Goal: Ask a question

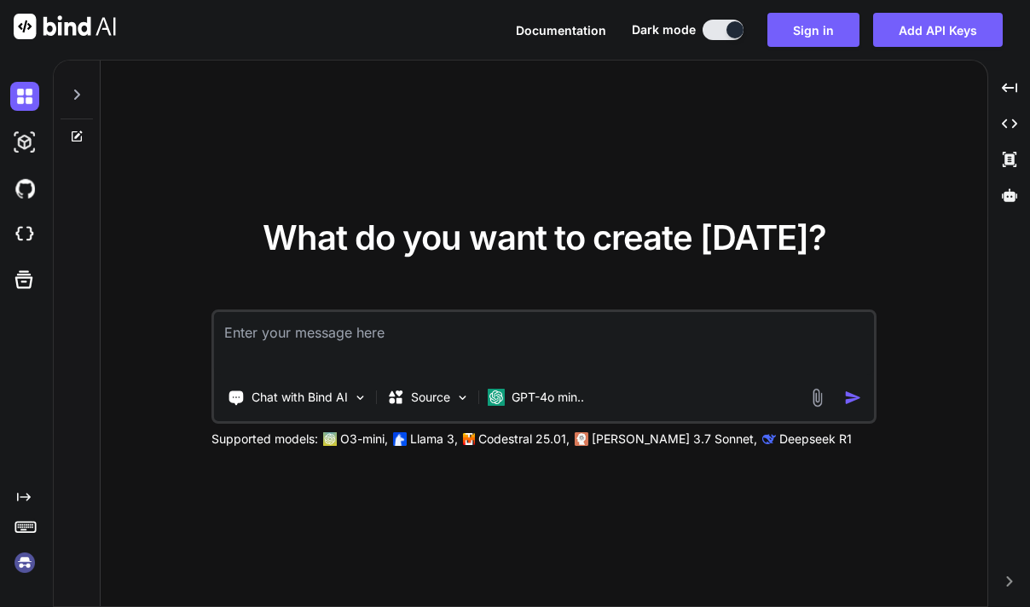
type textarea "x"
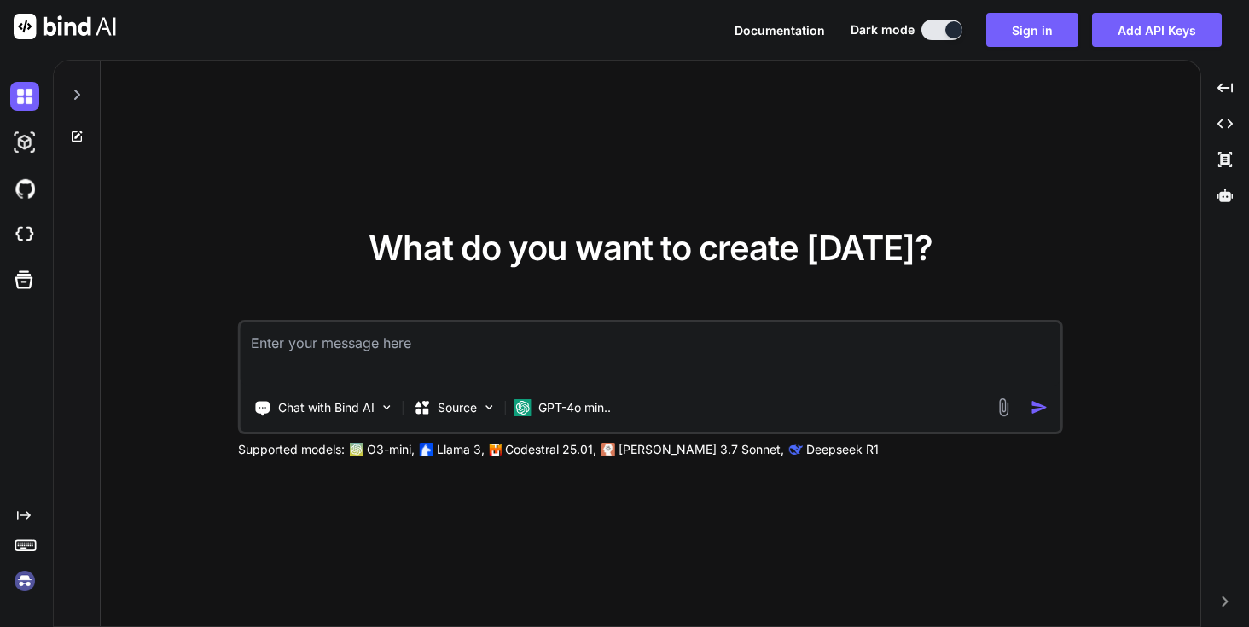
click at [560, 327] on textarea at bounding box center [649, 353] width 819 height 63
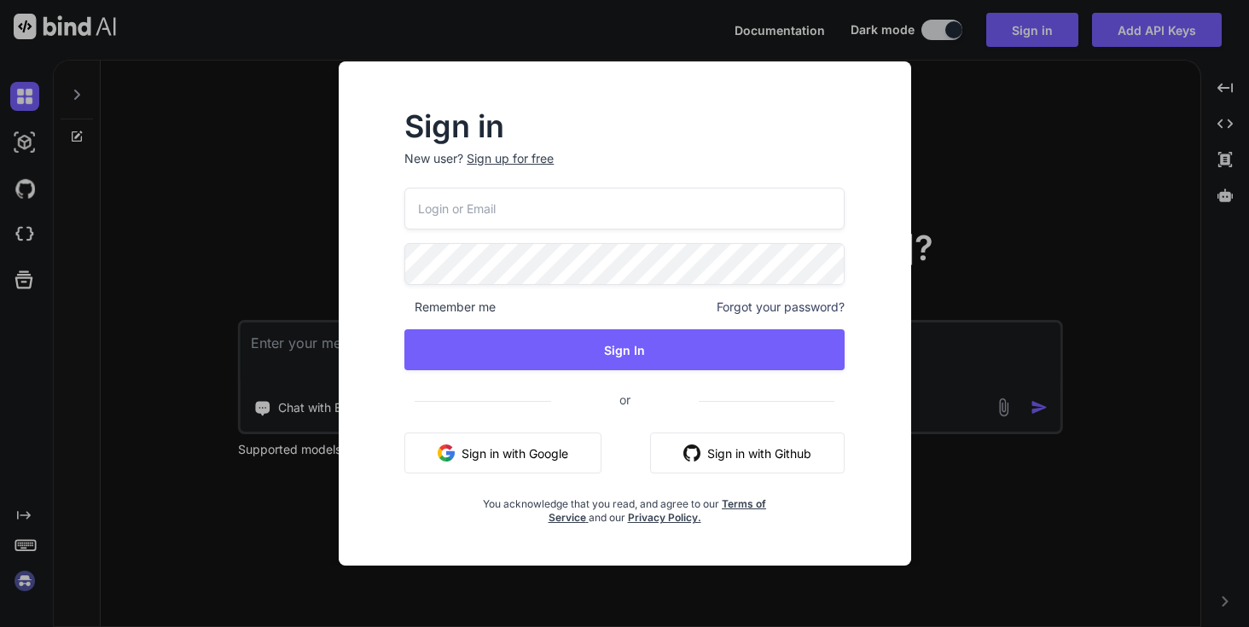
click at [972, 102] on div "Sign in New user? Sign up for free Remember me Forgot your password? Sign In or…" at bounding box center [624, 313] width 1249 height 627
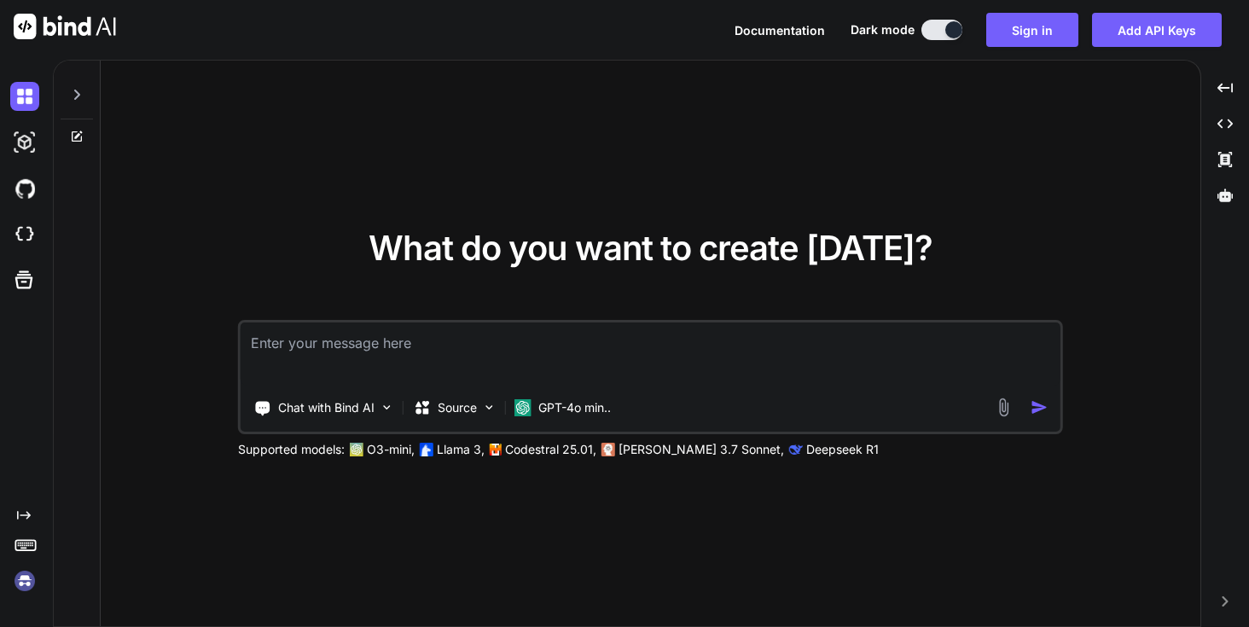
click at [396, 329] on textarea at bounding box center [649, 353] width 819 height 63
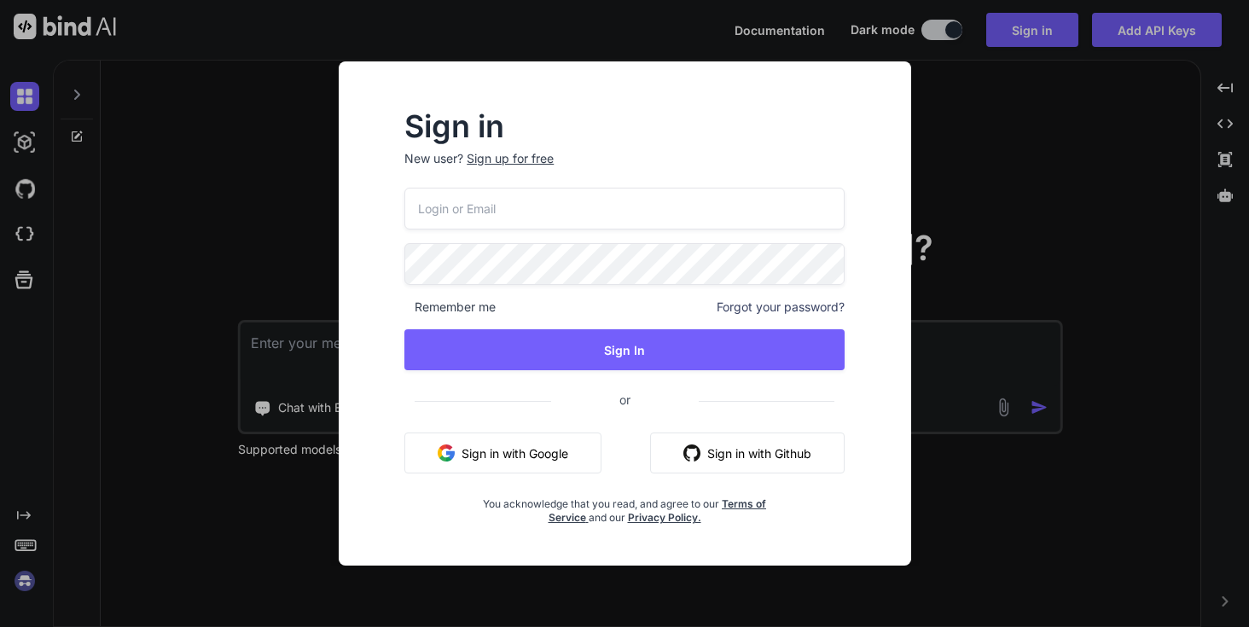
click at [759, 455] on button "Sign in with Github" at bounding box center [747, 452] width 194 height 41
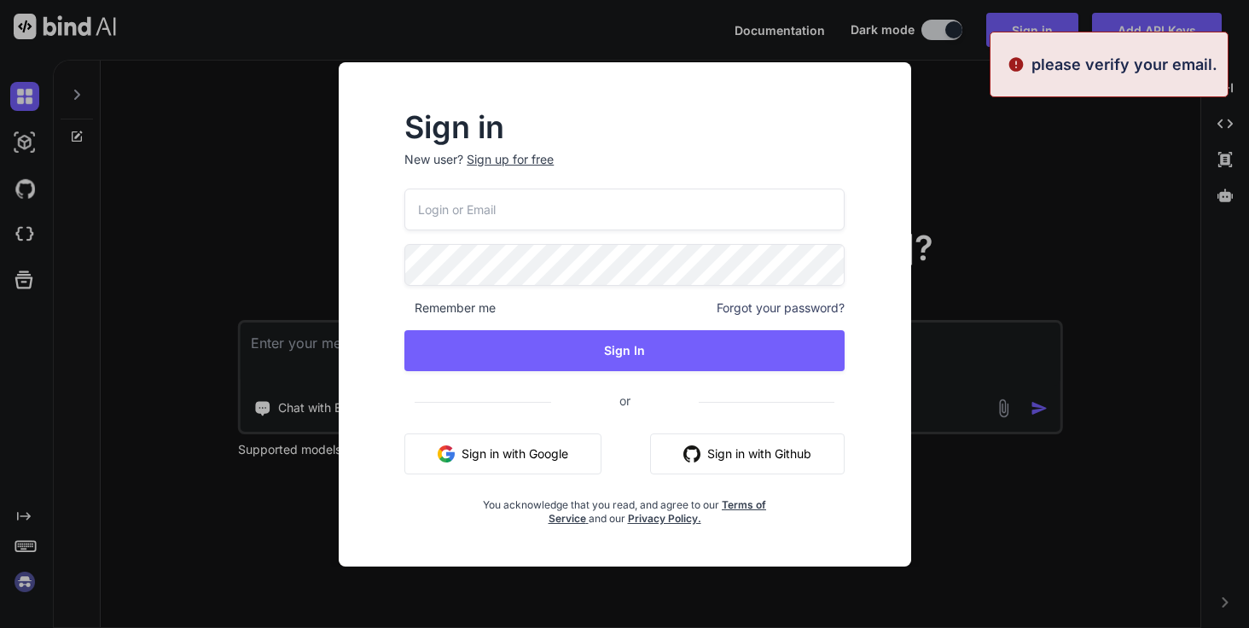
click at [1081, 144] on div "Sign in New user? Sign up for free Remember me Forgot your password? Sign In or…" at bounding box center [624, 314] width 1249 height 628
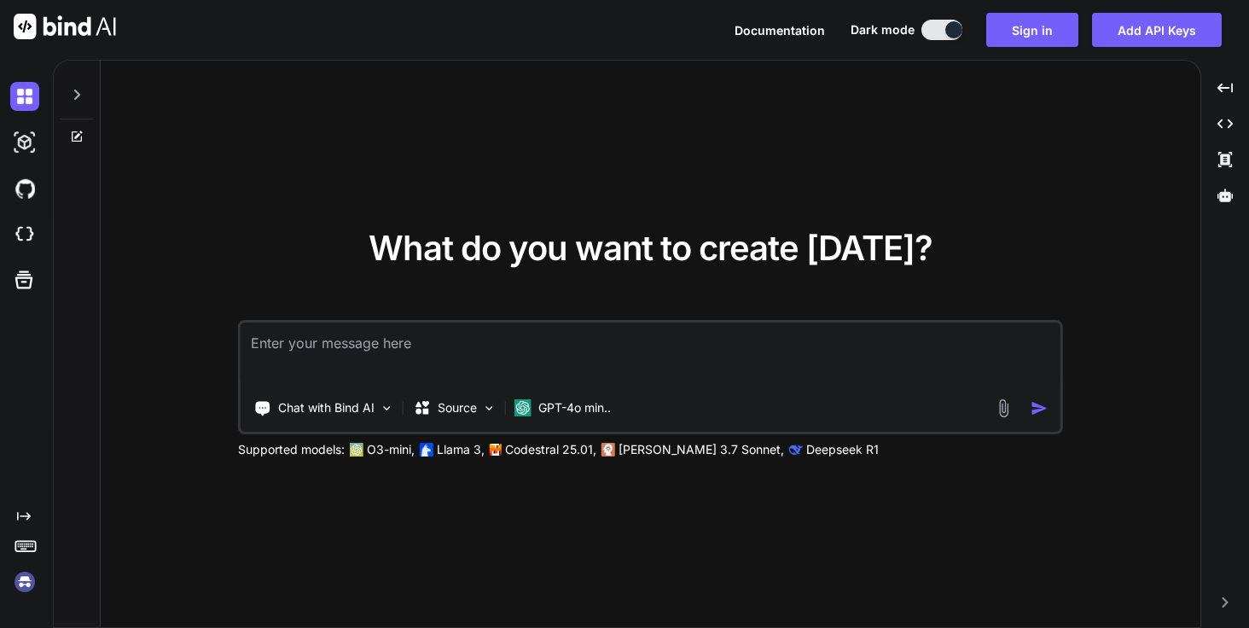
click at [562, 341] on textarea at bounding box center [649, 353] width 819 height 63
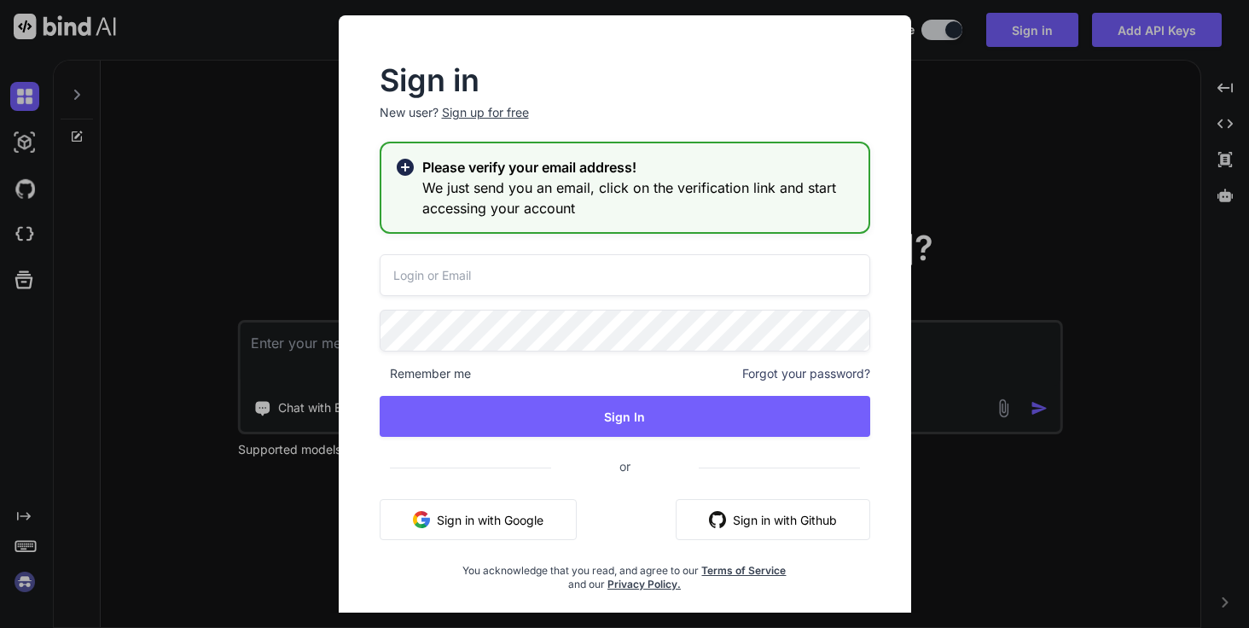
click at [789, 526] on button "Sign in with Github" at bounding box center [772, 519] width 194 height 41
drag, startPoint x: 740, startPoint y: 512, endPoint x: 733, endPoint y: 485, distance: 27.3
click at [740, 512] on button "Sign in with Github" at bounding box center [772, 519] width 194 height 41
click at [1050, 177] on div "Sign in New user? Sign up for free Please verify your email address! We just se…" at bounding box center [624, 314] width 1249 height 628
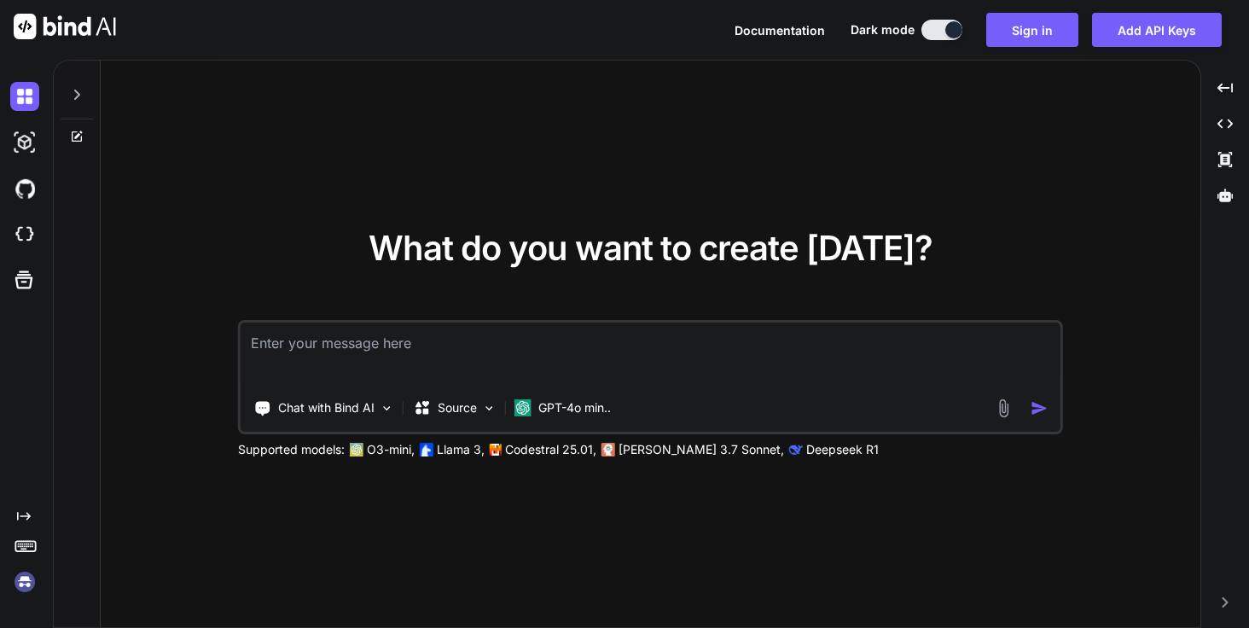
click at [433, 341] on textarea at bounding box center [649, 353] width 819 height 63
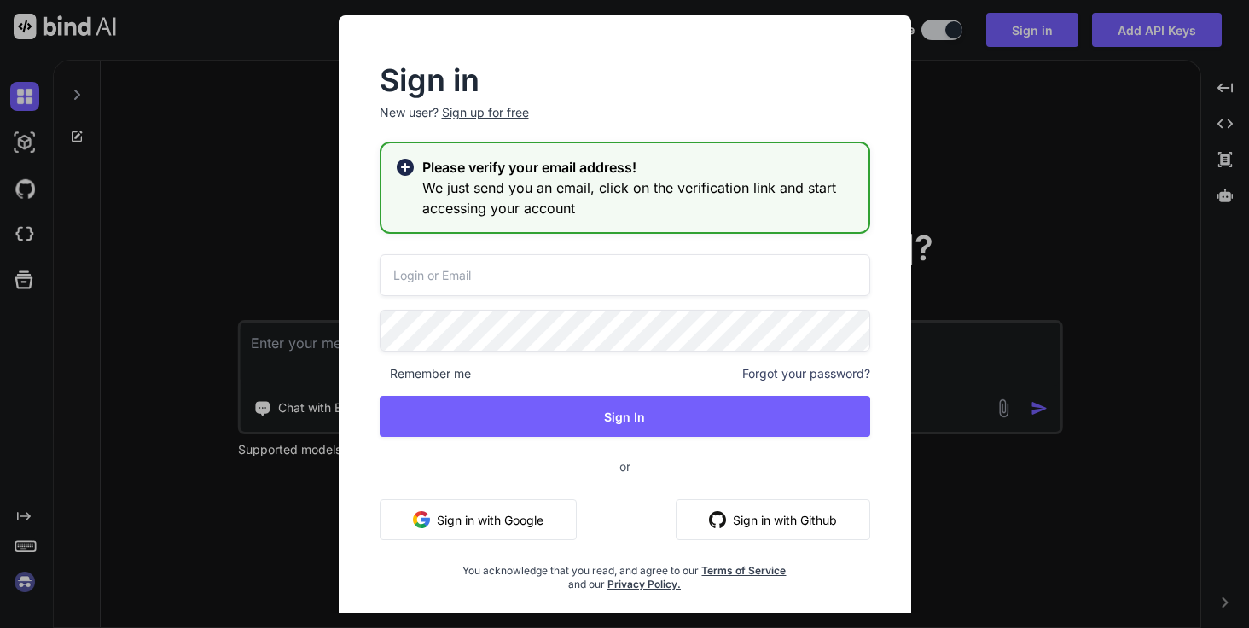
drag, startPoint x: 1016, startPoint y: 78, endPoint x: 727, endPoint y: 249, distance: 335.4
click at [1014, 78] on div "Sign in New user? Sign up for free Please verify your email address! We just se…" at bounding box center [624, 314] width 1249 height 628
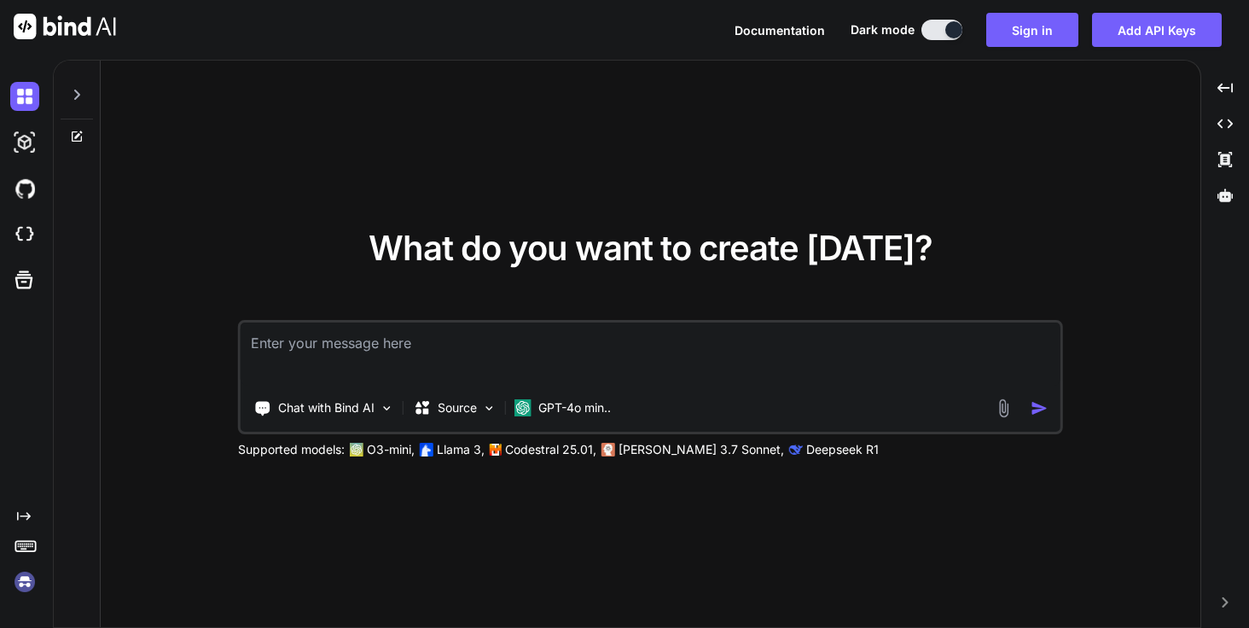
click at [432, 349] on textarea at bounding box center [649, 353] width 819 height 63
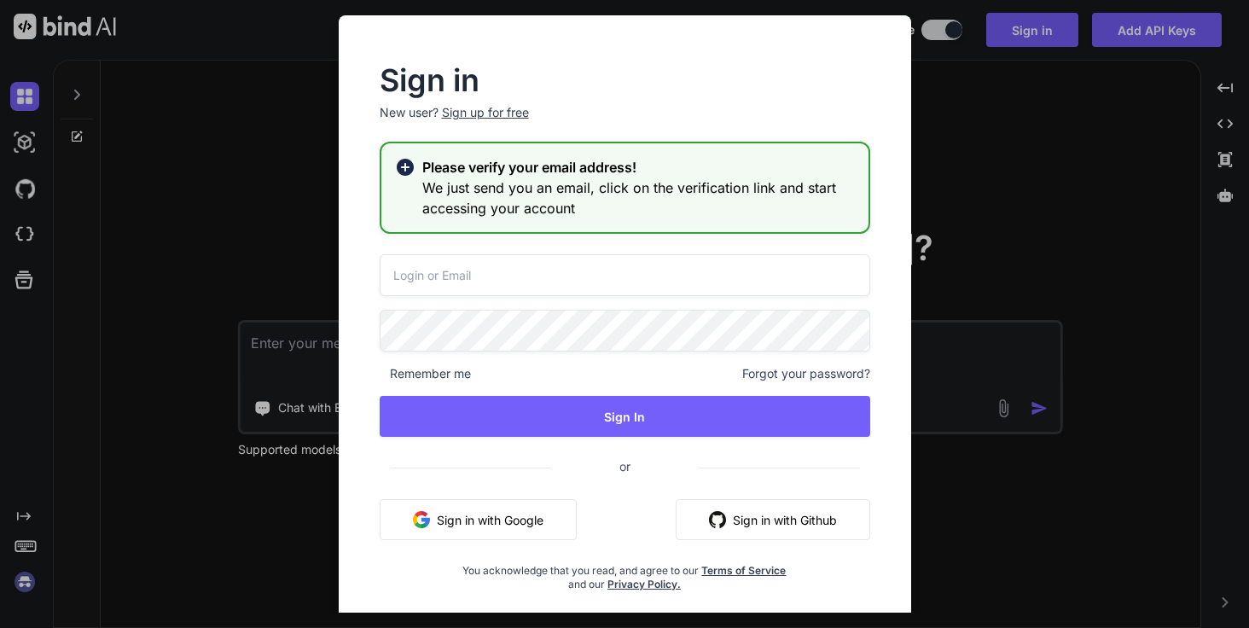
click at [1197, 181] on div "Sign in New user? Sign up for free Please verify your email address! We just se…" at bounding box center [624, 314] width 1249 height 628
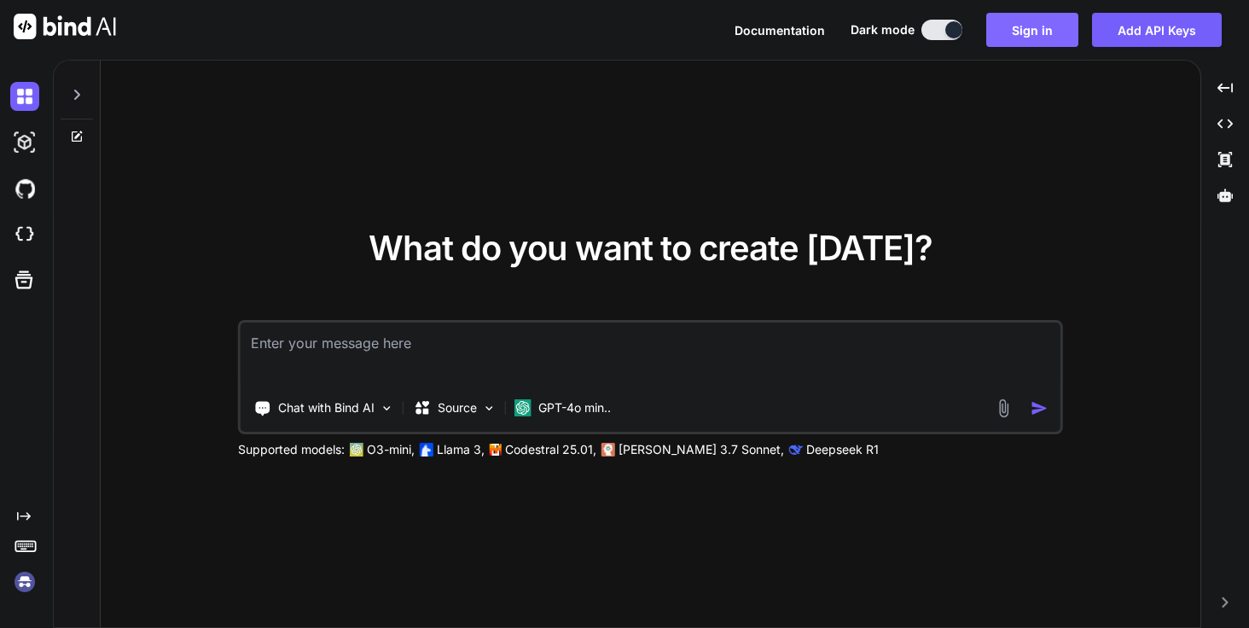
click at [1034, 38] on button "Sign in" at bounding box center [1032, 30] width 92 height 34
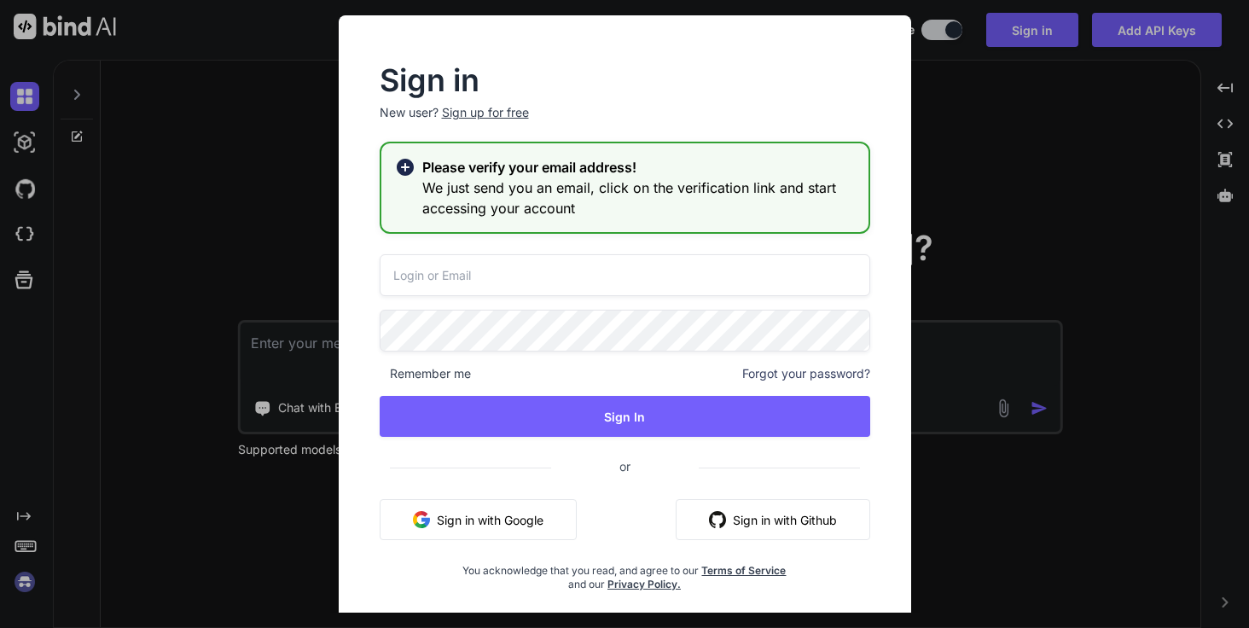
drag, startPoint x: 755, startPoint y: 519, endPoint x: 758, endPoint y: 509, distance: 10.8
click at [756, 519] on button "Sign in with Github" at bounding box center [772, 519] width 194 height 41
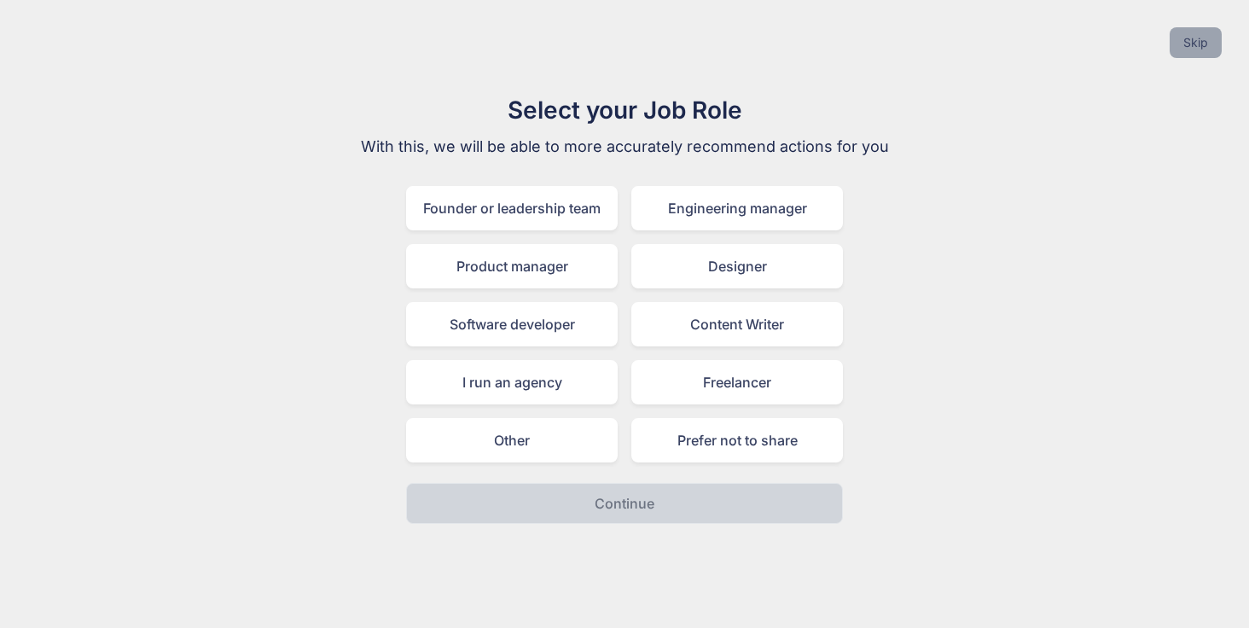
click at [1193, 39] on button "Skip" at bounding box center [1195, 42] width 52 height 31
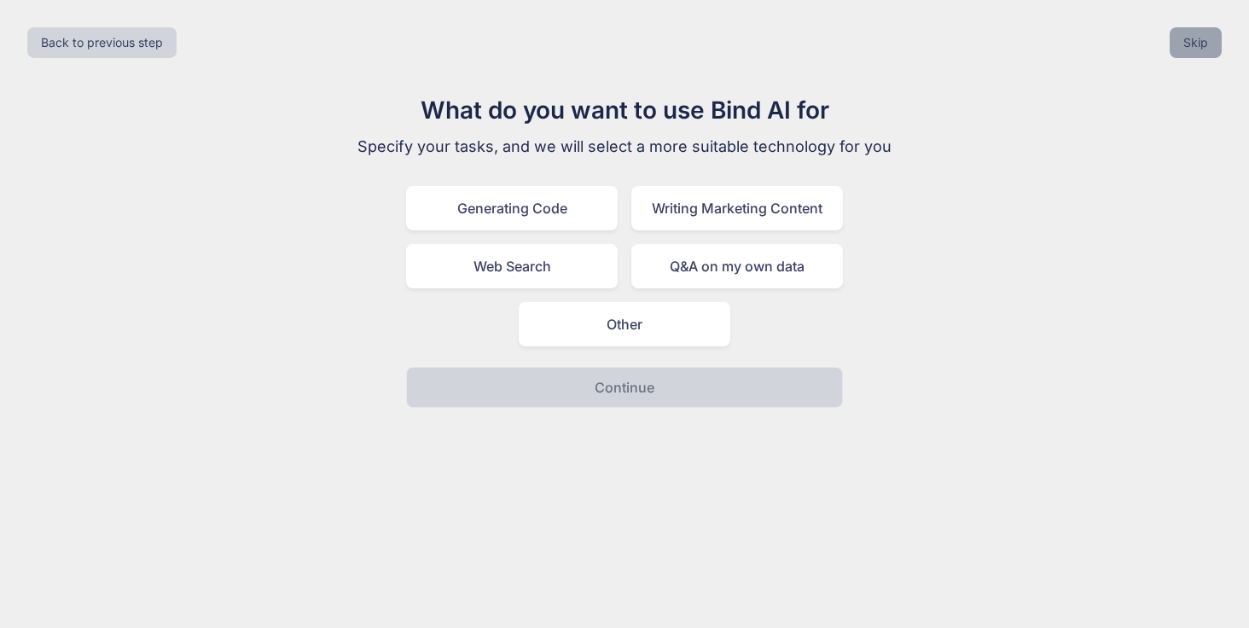
click at [1201, 48] on button "Skip" at bounding box center [1195, 42] width 52 height 31
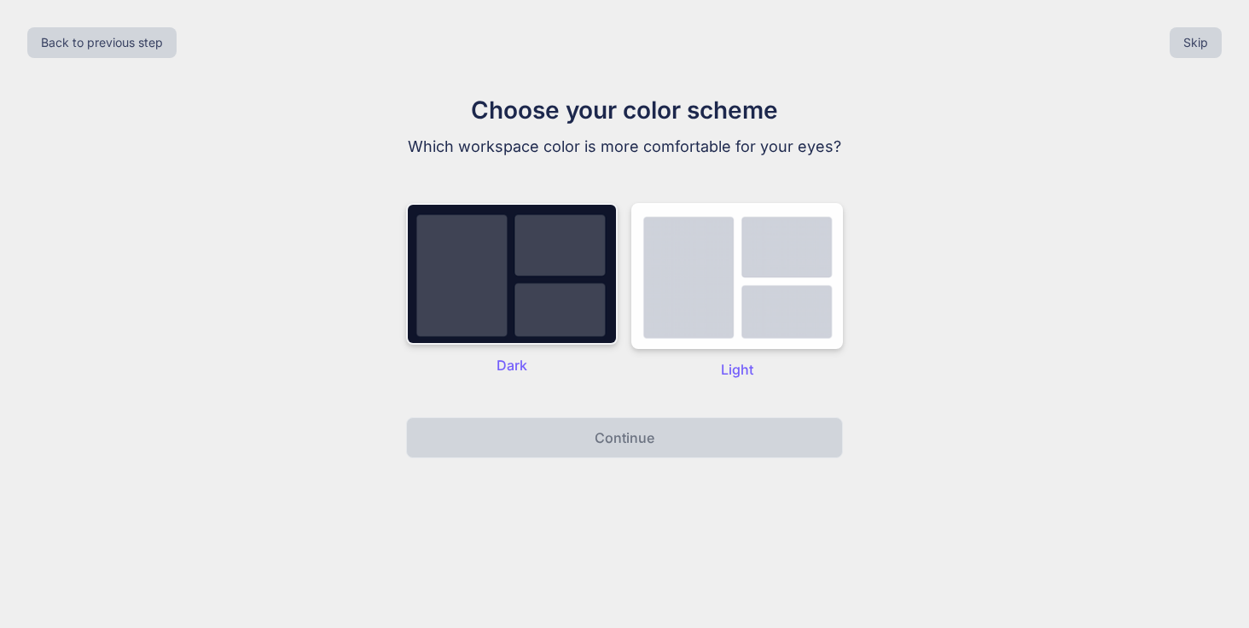
click at [522, 262] on img at bounding box center [511, 274] width 211 height 142
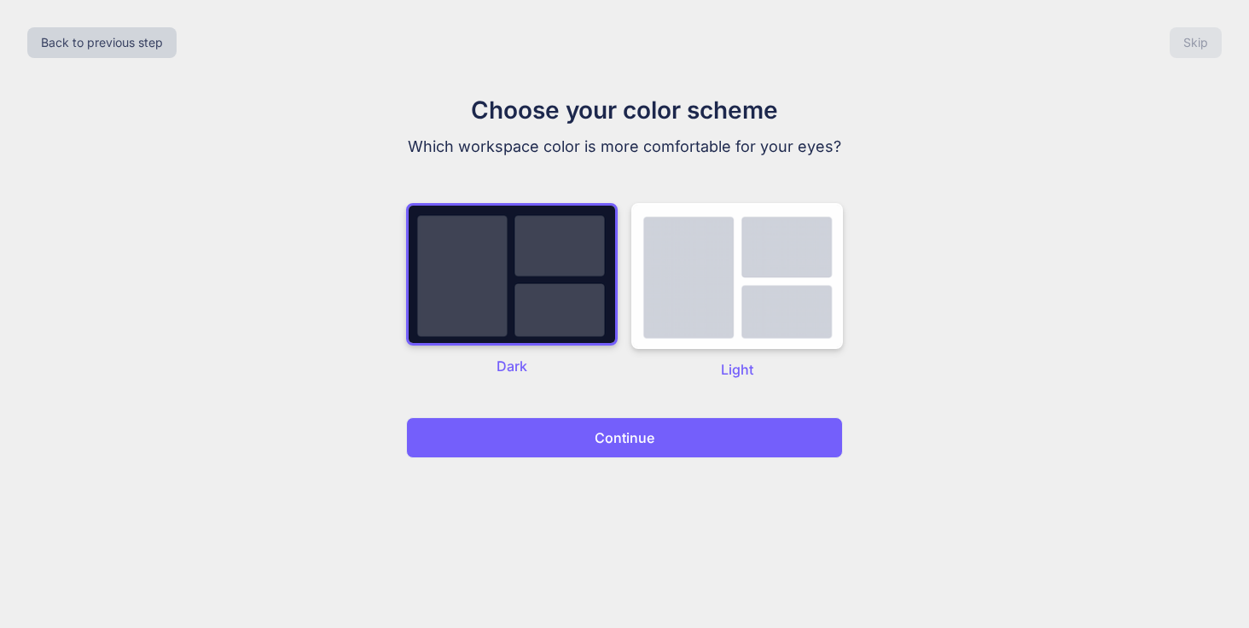
click at [545, 443] on button "Continue" at bounding box center [624, 437] width 437 height 41
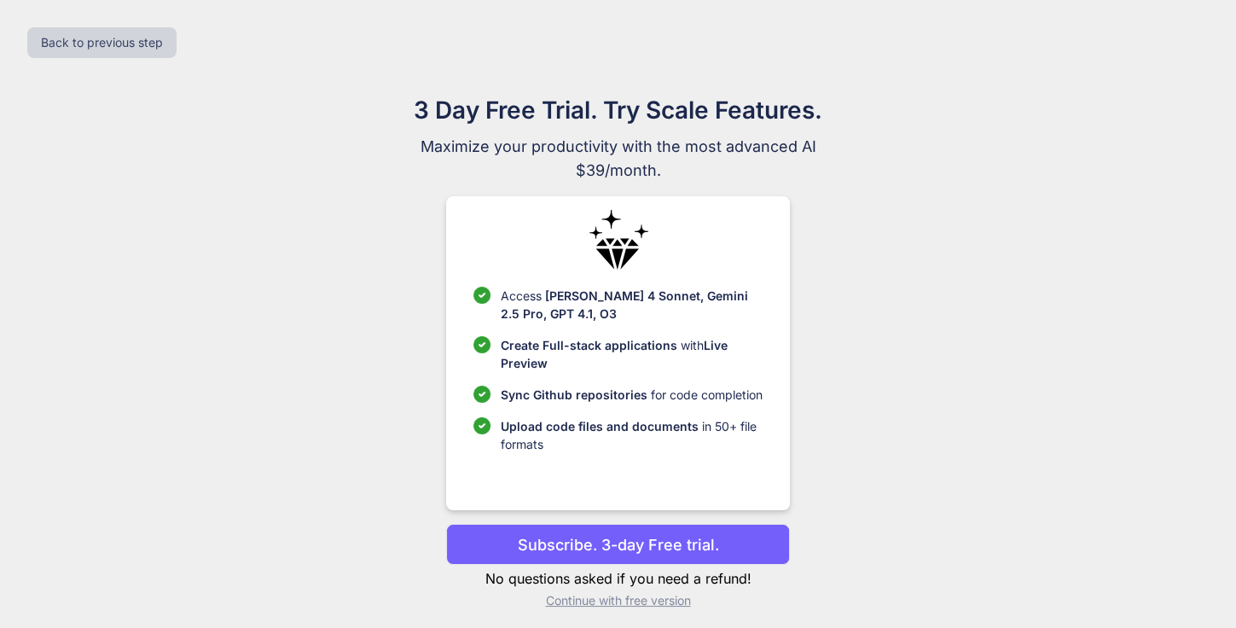
scroll to position [9, 0]
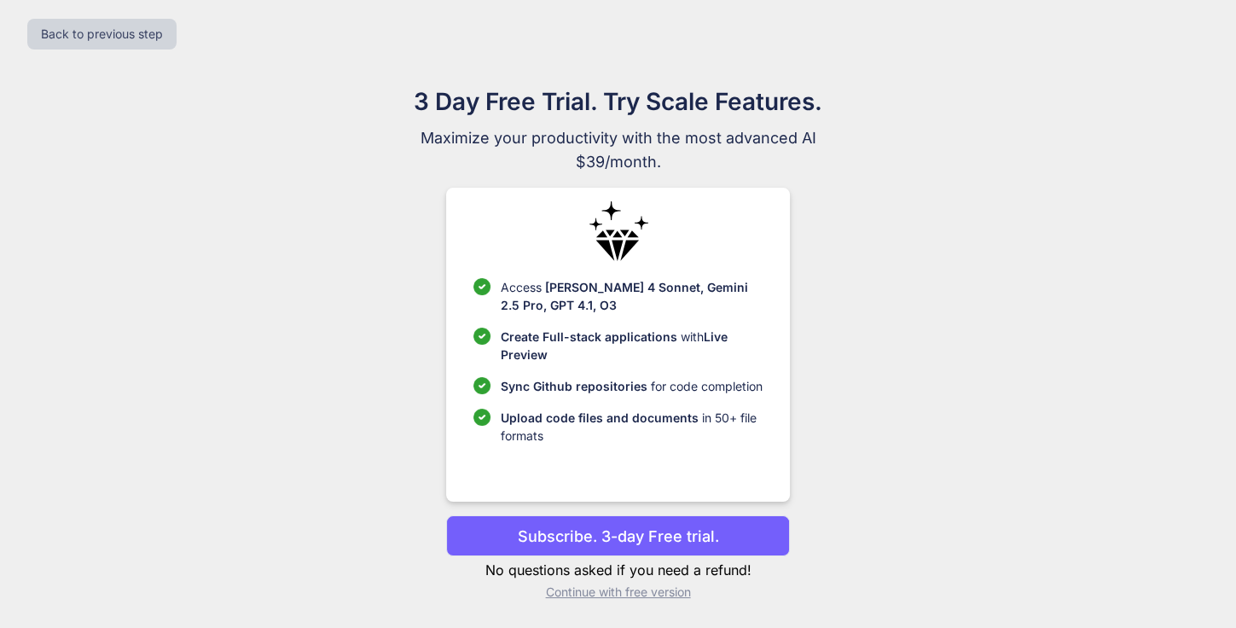
click at [752, 530] on button "Subscribe. 3-day Free trial." at bounding box center [618, 535] width 344 height 41
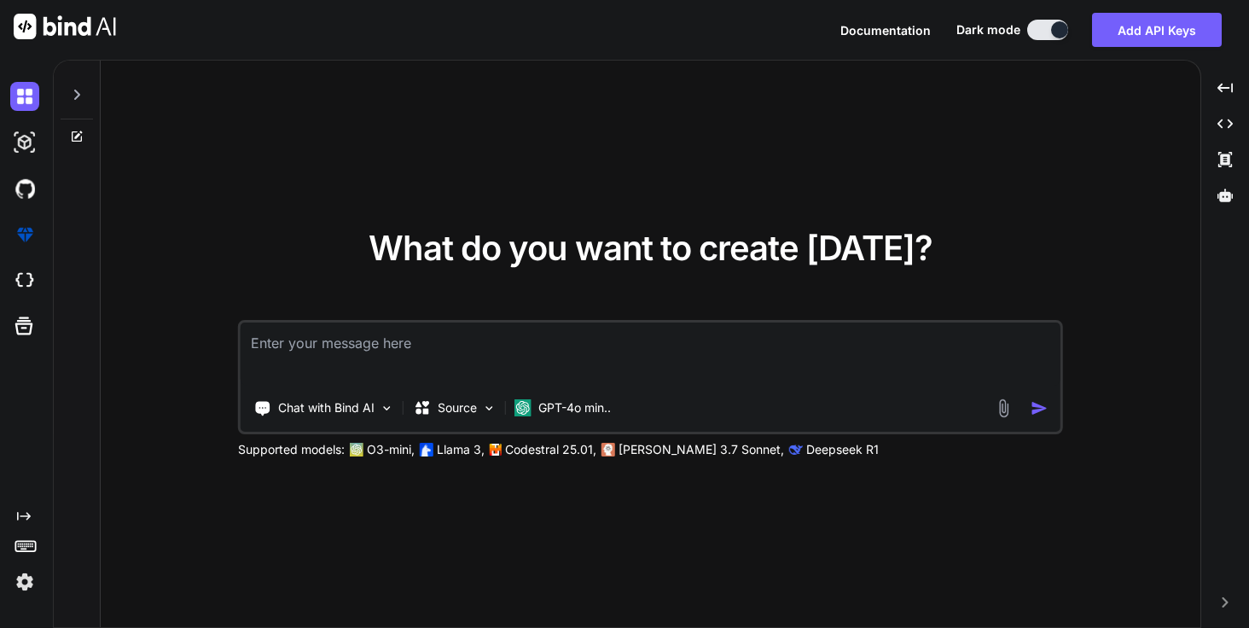
click at [386, 339] on textarea at bounding box center [649, 353] width 819 height 63
type textarea "how create a login ios app development in html, css, javascript?"
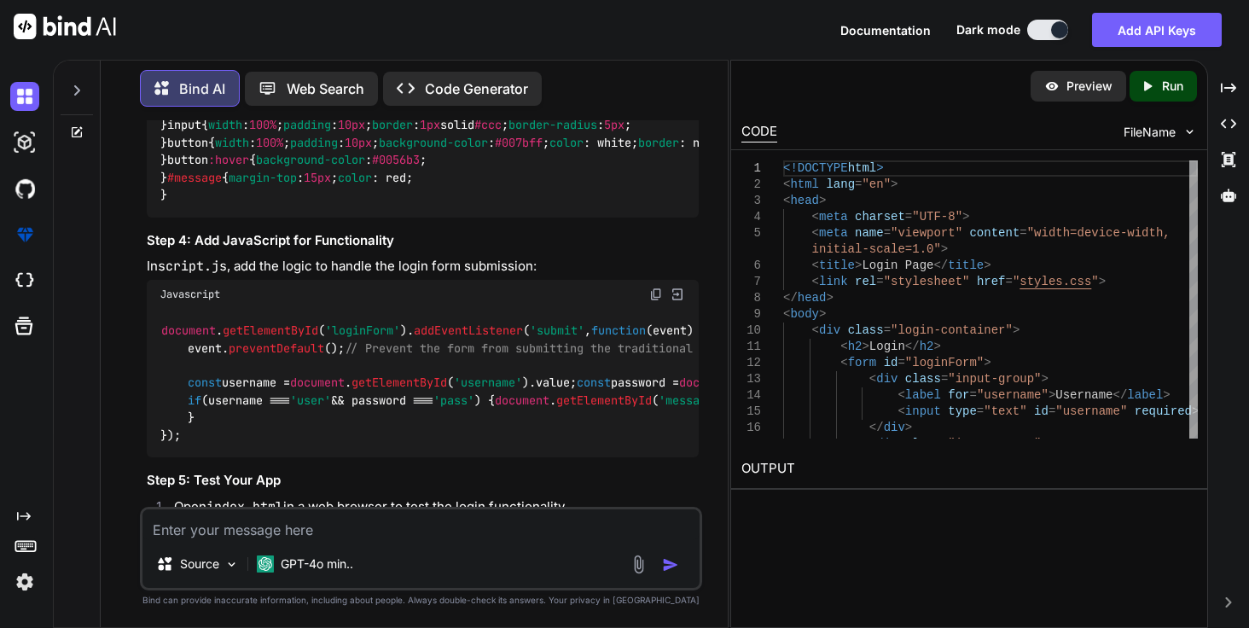
scroll to position [975, 0]
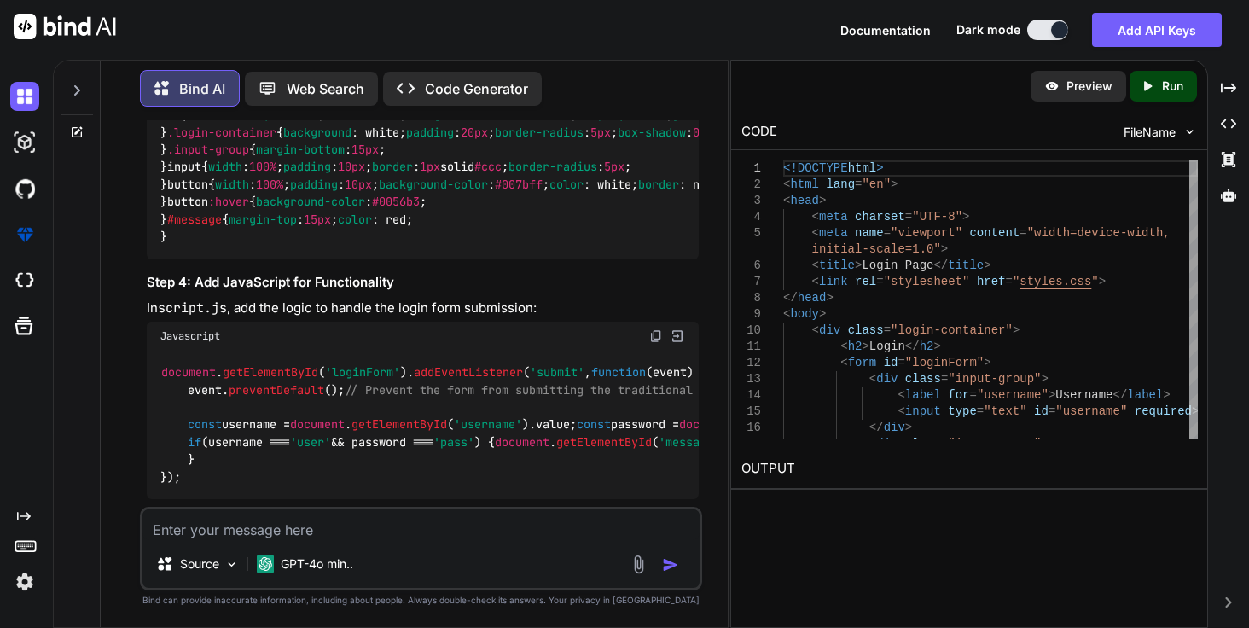
click at [333, 91] on p "Web Search" at bounding box center [326, 88] width 78 height 20
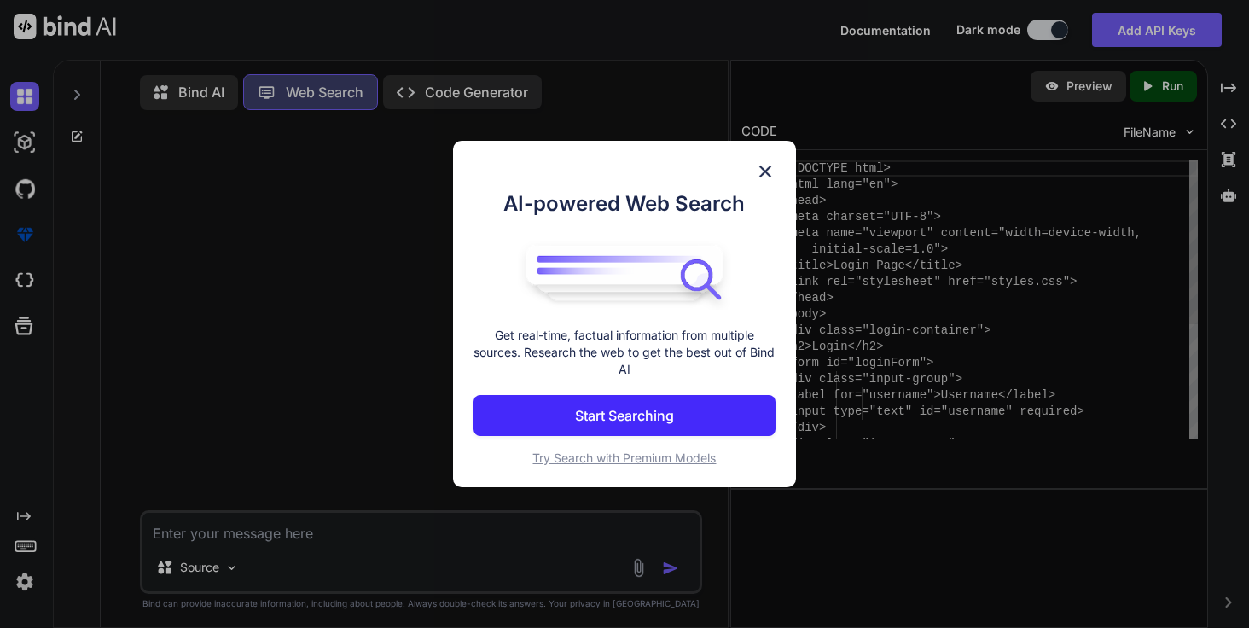
scroll to position [7, 0]
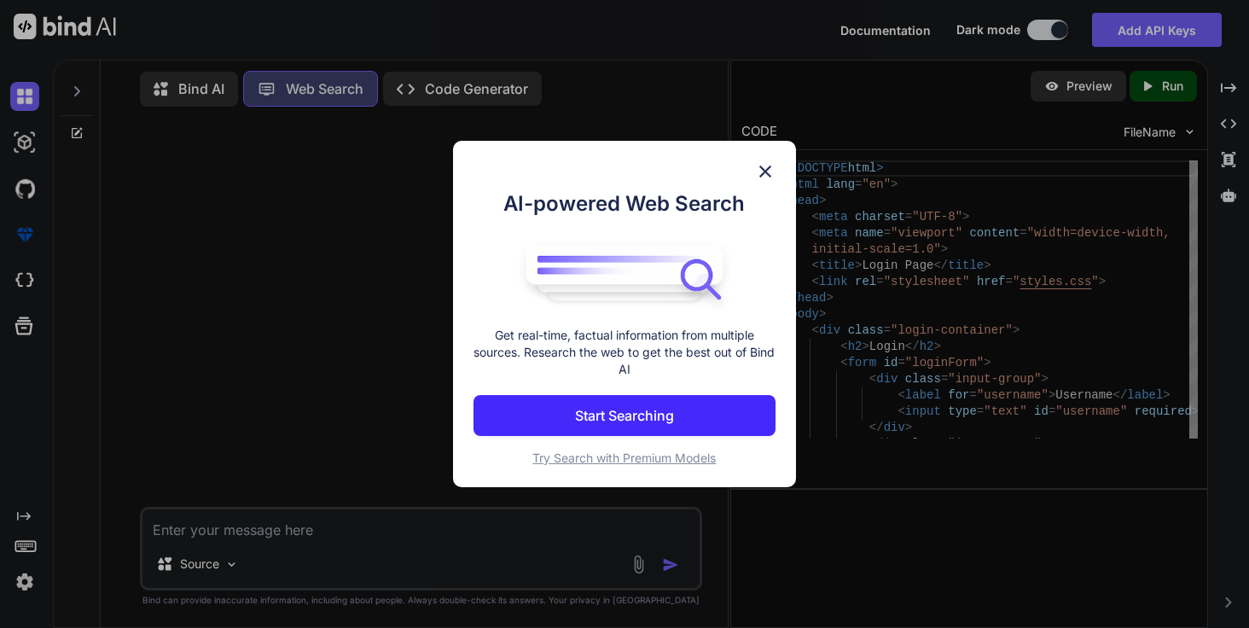
click at [768, 171] on img at bounding box center [765, 171] width 20 height 20
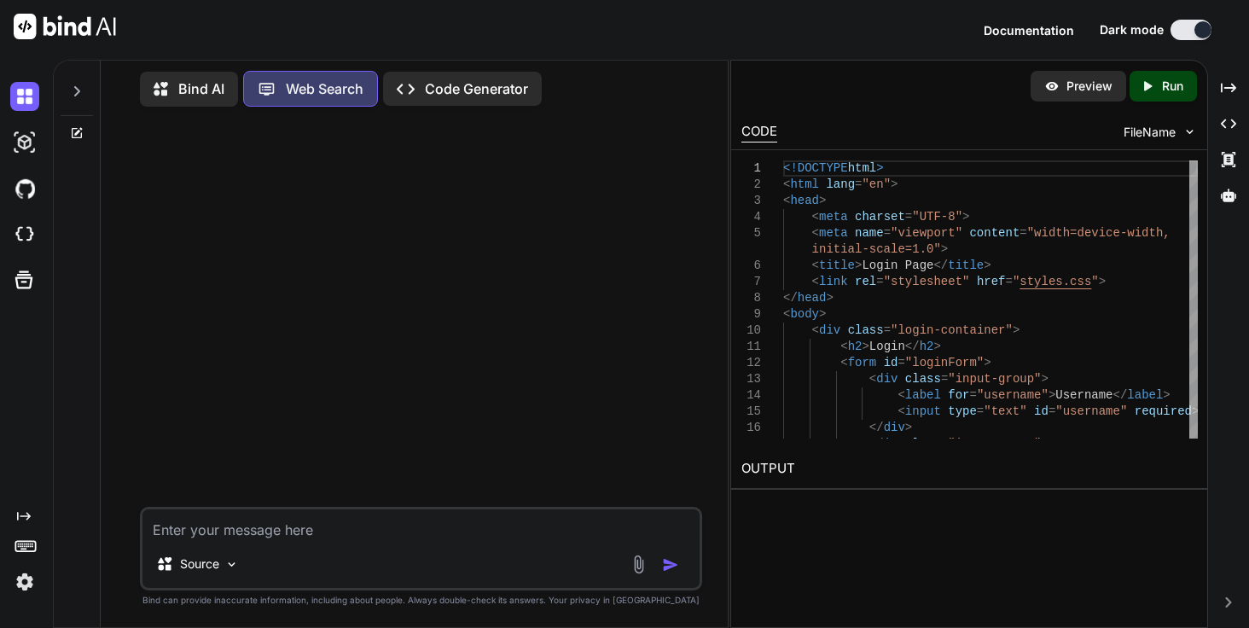
click at [443, 92] on p "Code Generator" at bounding box center [476, 88] width 103 height 20
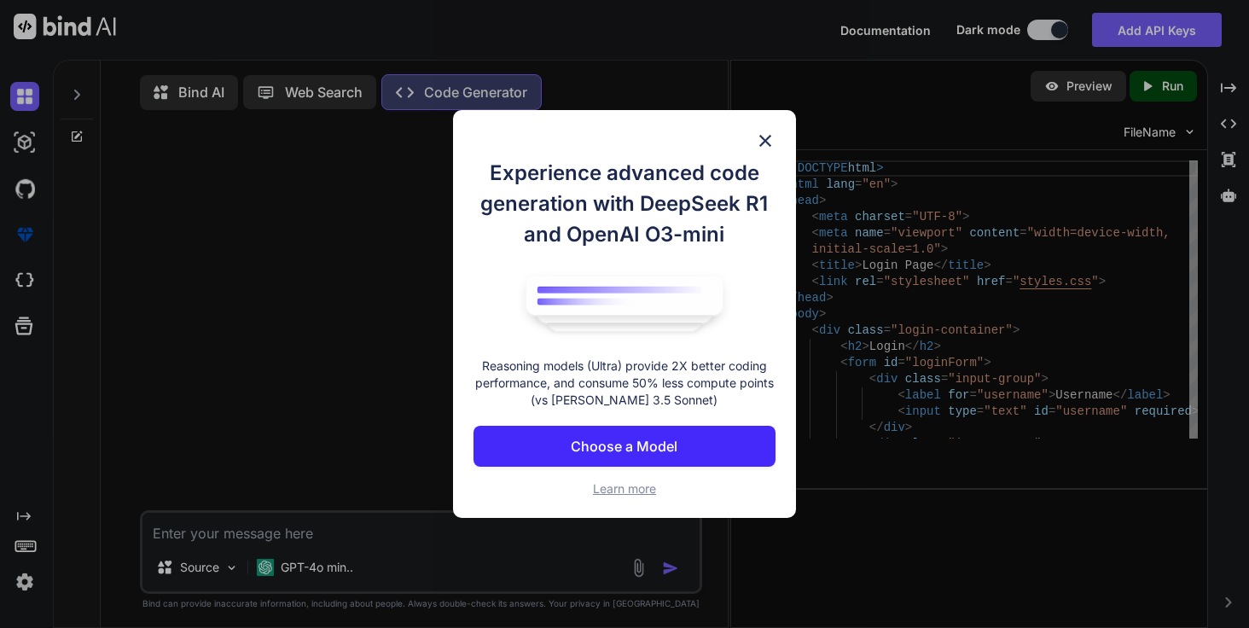
click at [704, 443] on button "Choose a Model" at bounding box center [624, 446] width 303 height 41
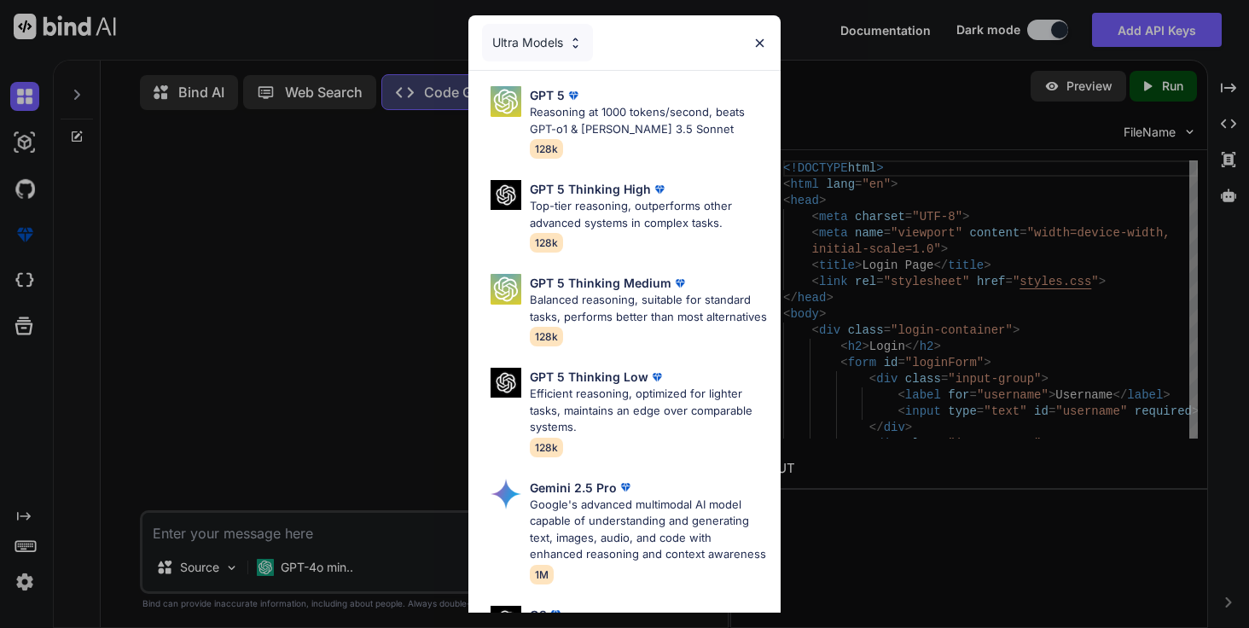
click at [766, 44] on div "Ultra Models" at bounding box center [624, 42] width 312 height 55
click at [755, 38] on img at bounding box center [759, 43] width 14 height 14
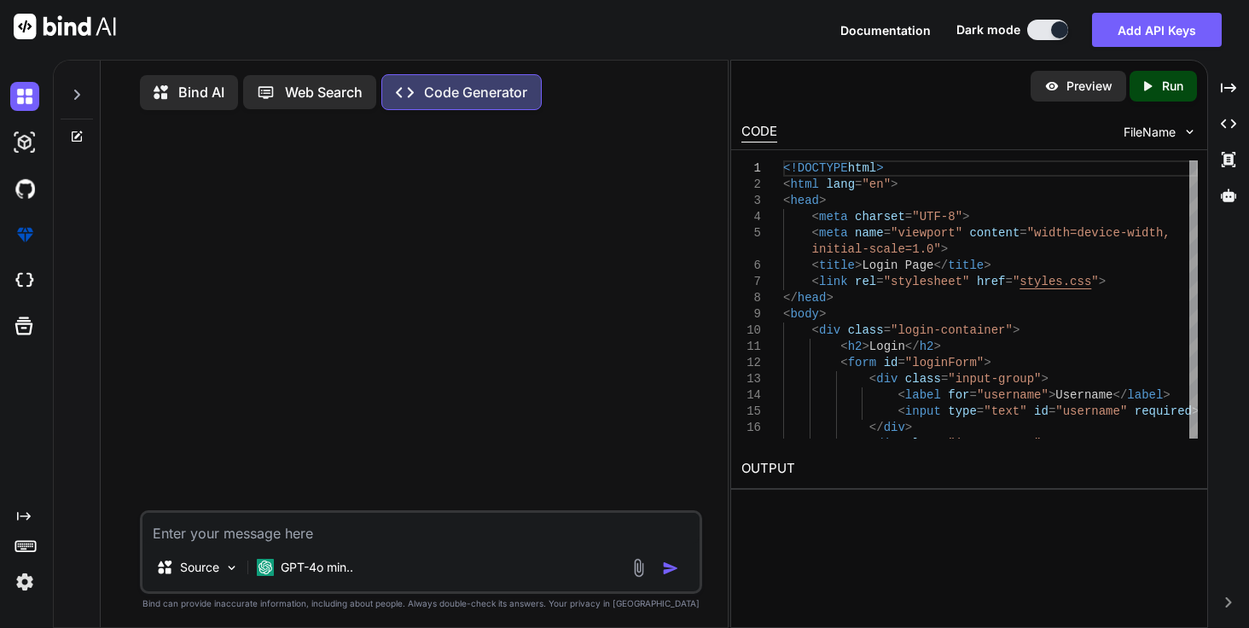
click at [178, 96] on p "Bind AI" at bounding box center [201, 92] width 46 height 20
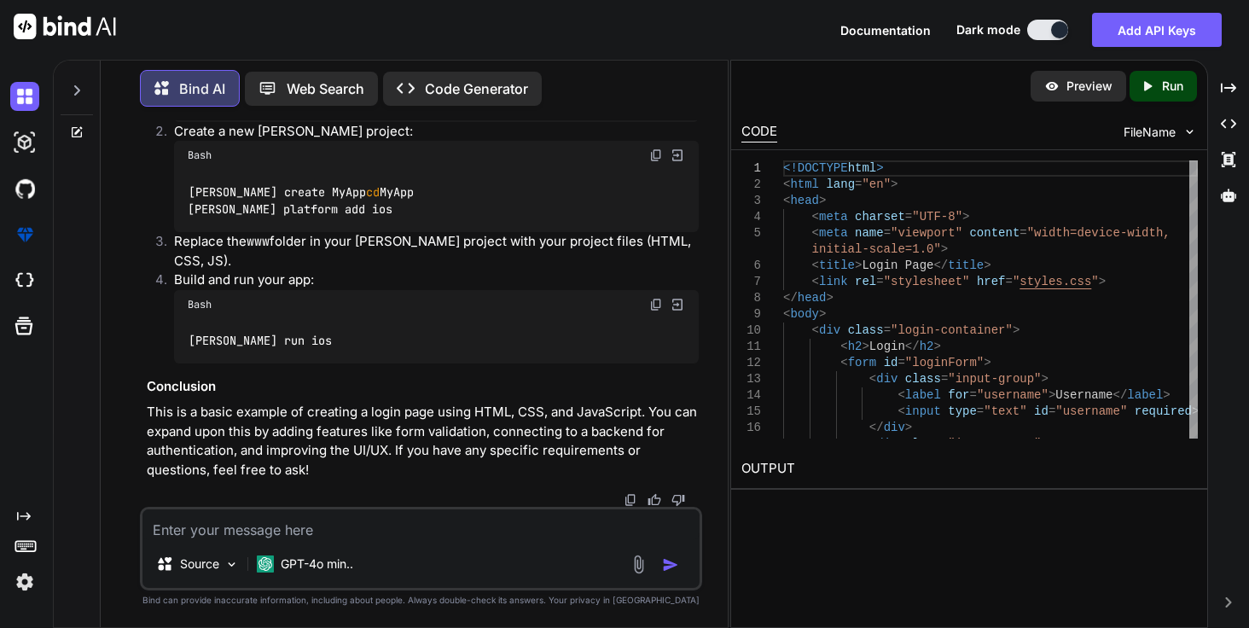
scroll to position [2388, 0]
